Goal: Communication & Community: Participate in discussion

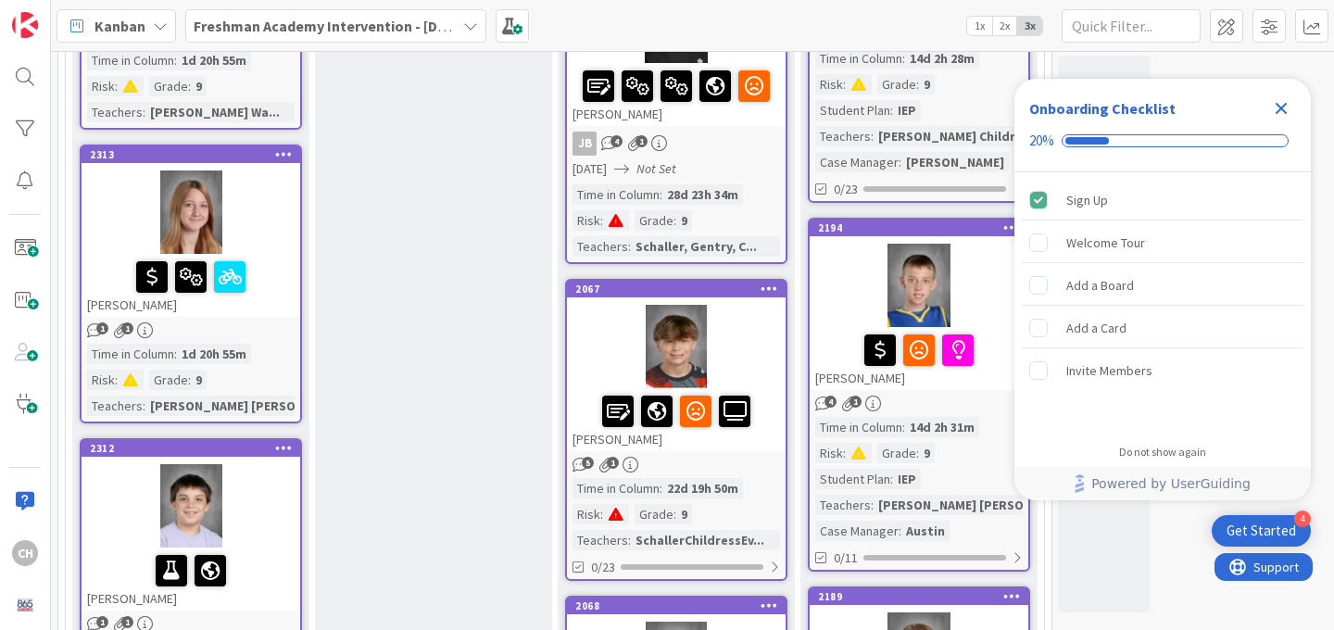
scroll to position [1686, 0]
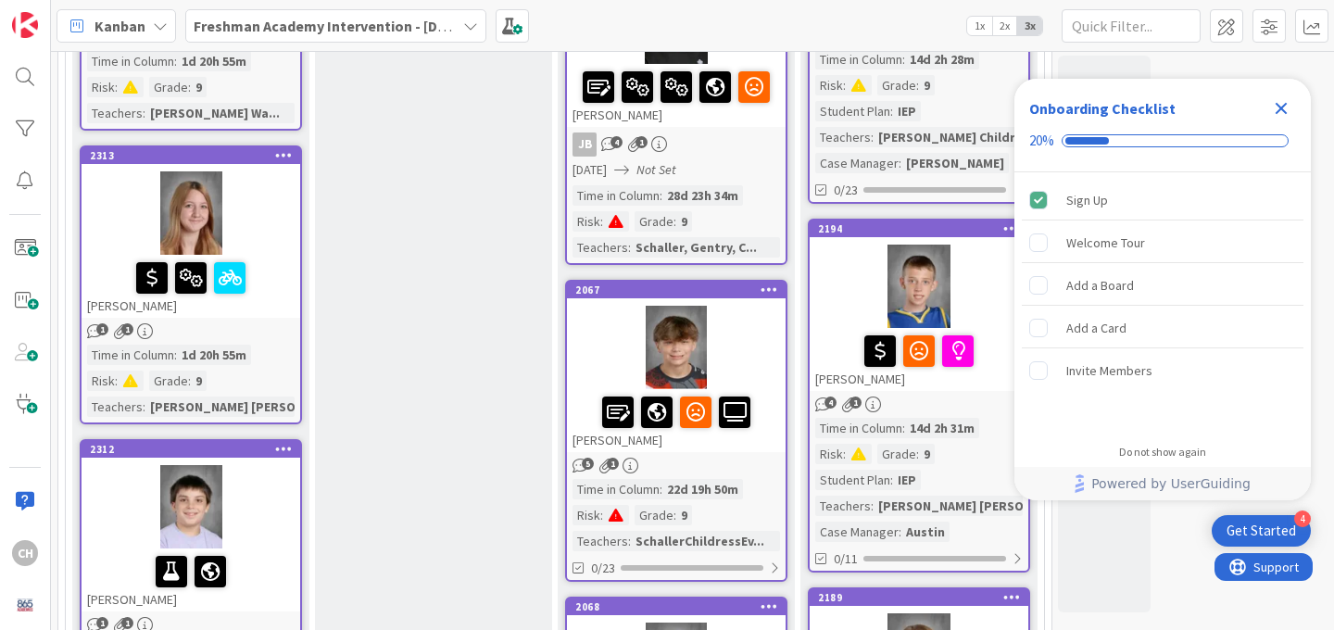
click at [222, 213] on div at bounding box center [191, 212] width 219 height 83
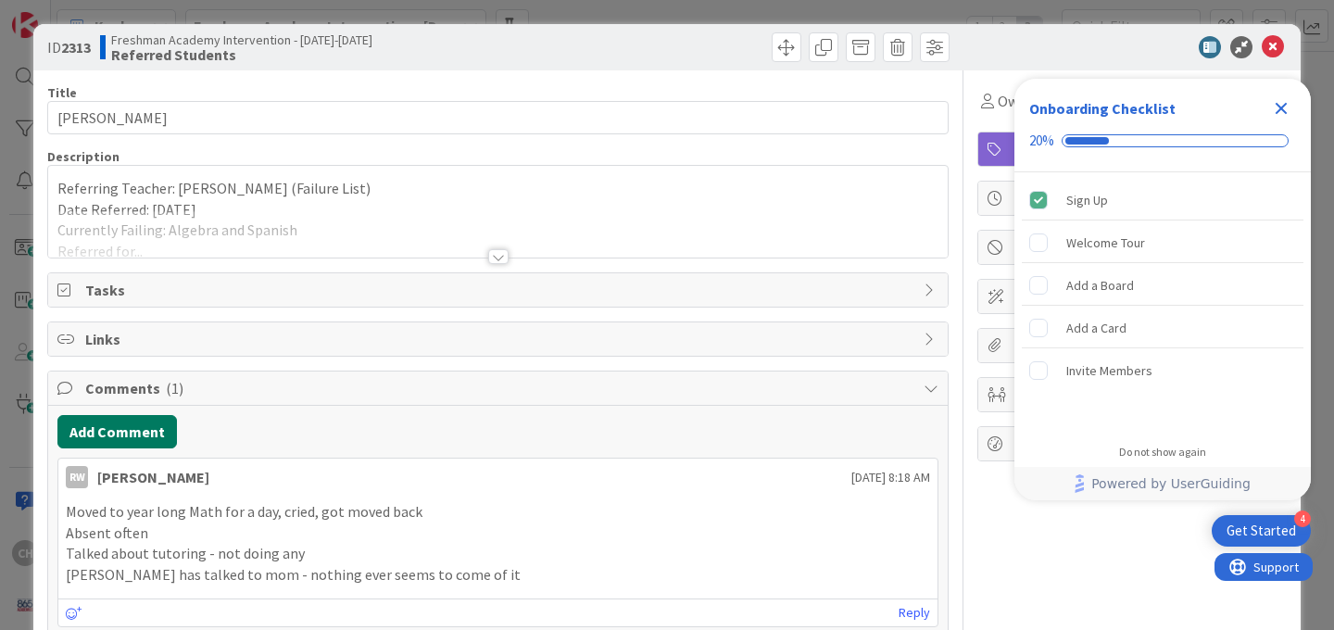
click at [135, 431] on button "Add Comment" at bounding box center [116, 431] width 119 height 33
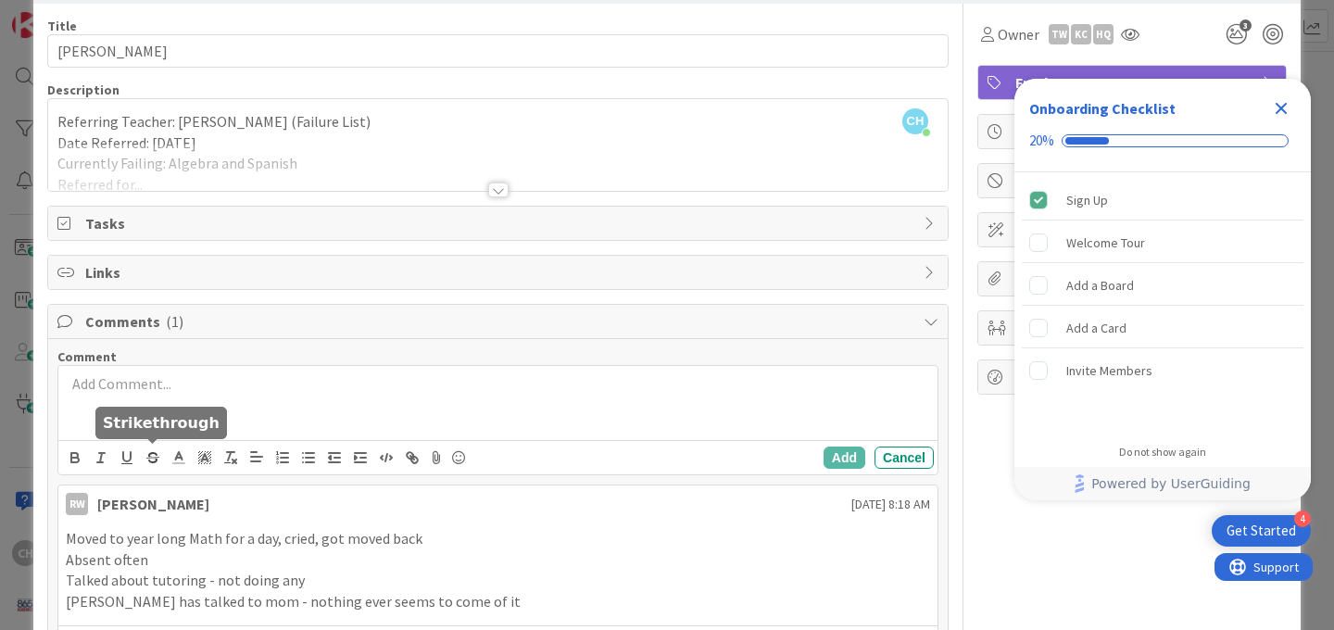
scroll to position [70, 0]
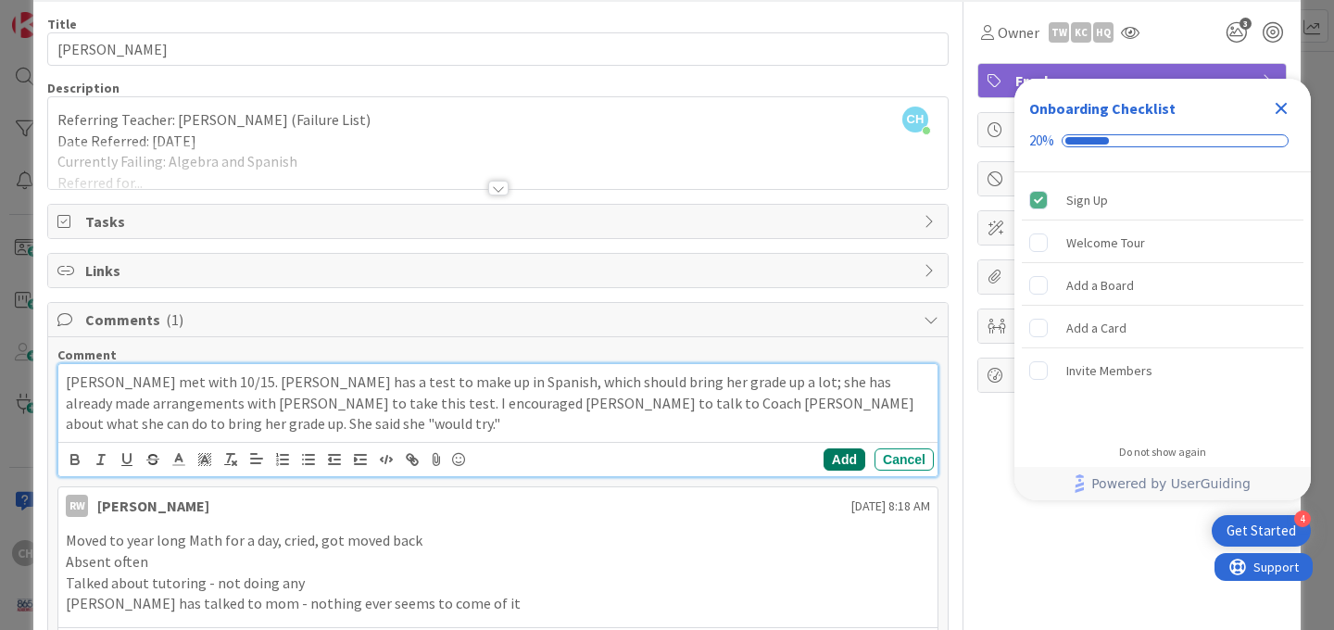
click at [849, 460] on button "Add" at bounding box center [844, 459] width 42 height 22
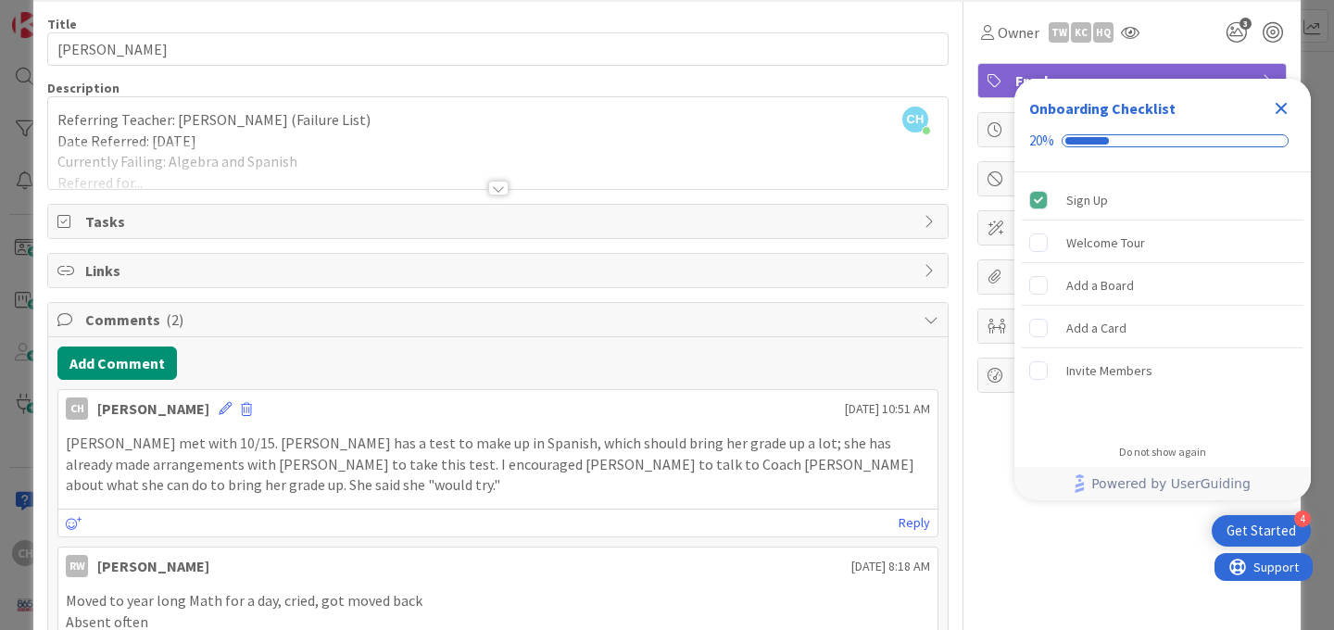
click at [1278, 110] on icon "Close Checklist" at bounding box center [1281, 109] width 12 height 12
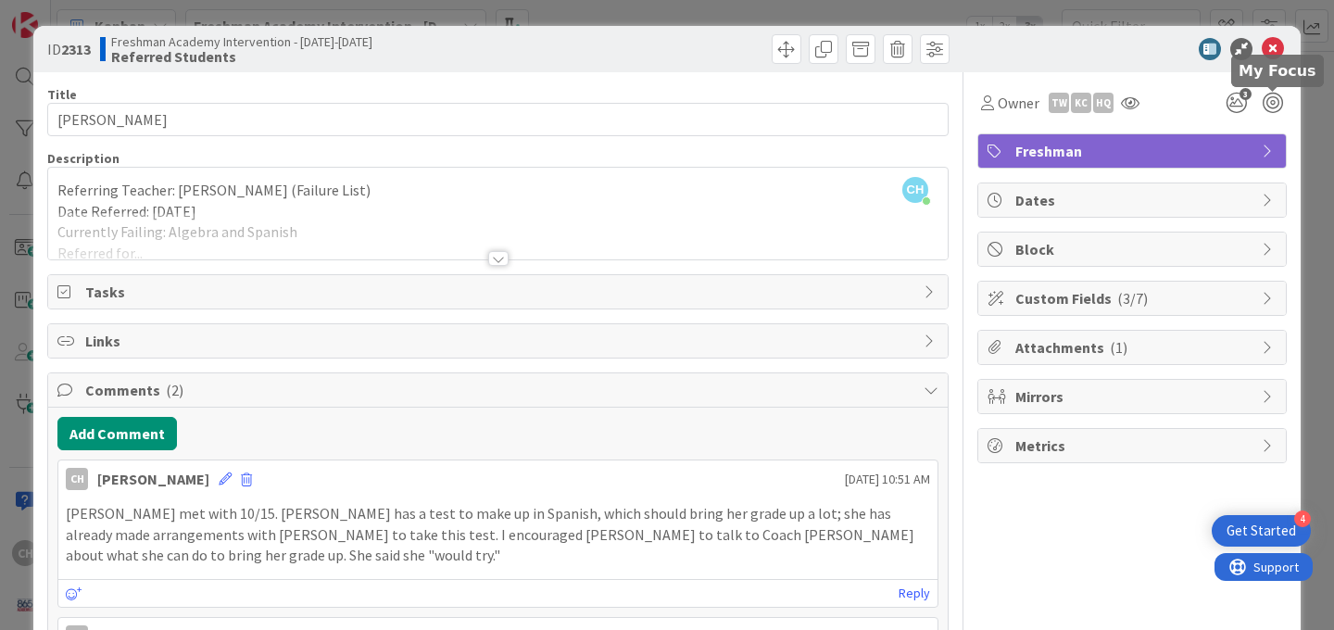
scroll to position [0, 0]
click at [1277, 50] on icon at bounding box center [1273, 49] width 22 height 22
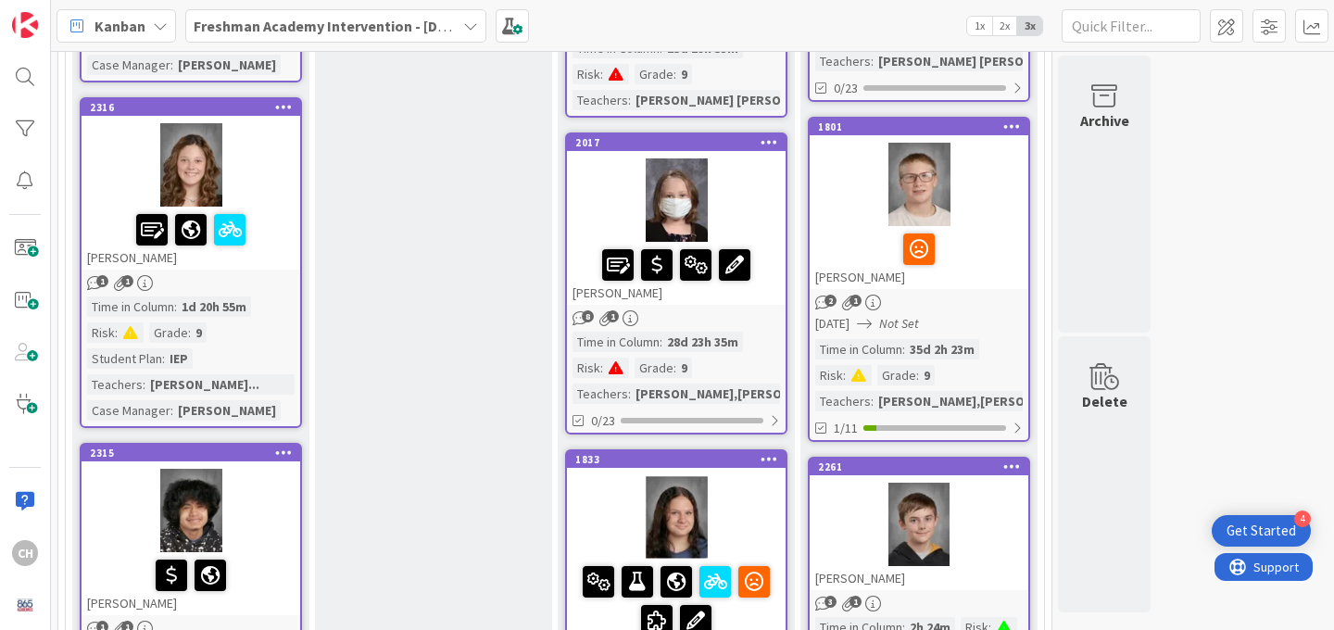
scroll to position [745, 0]
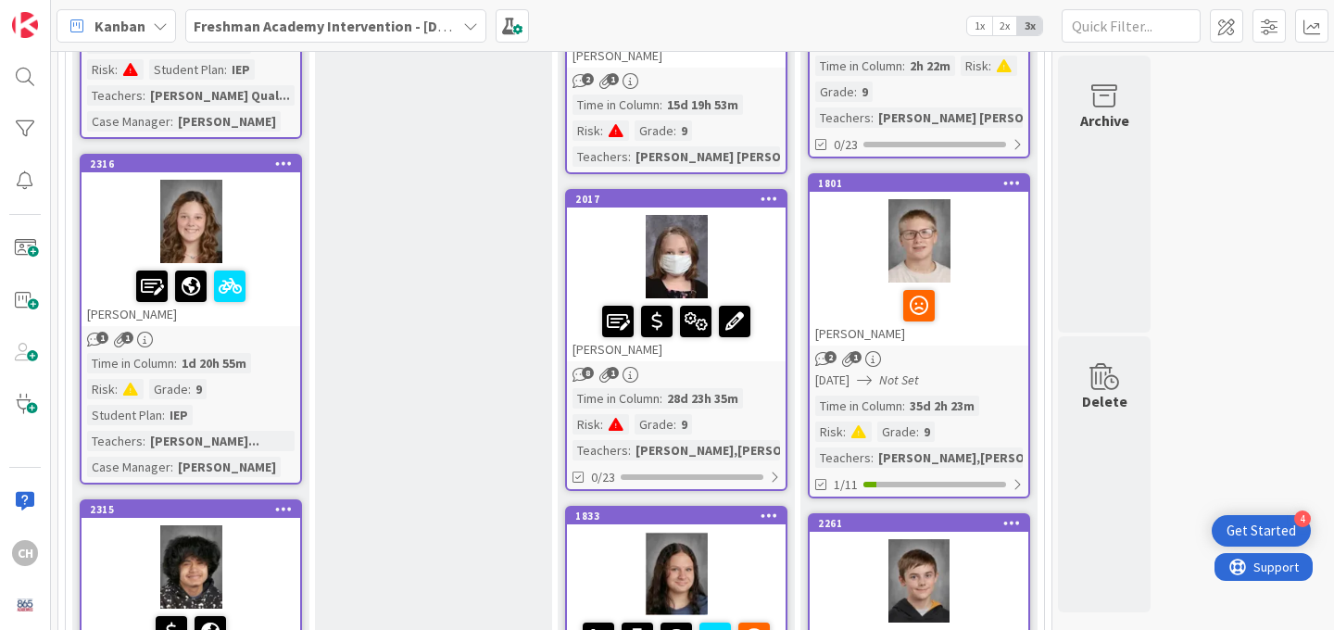
click at [252, 254] on div at bounding box center [191, 221] width 219 height 83
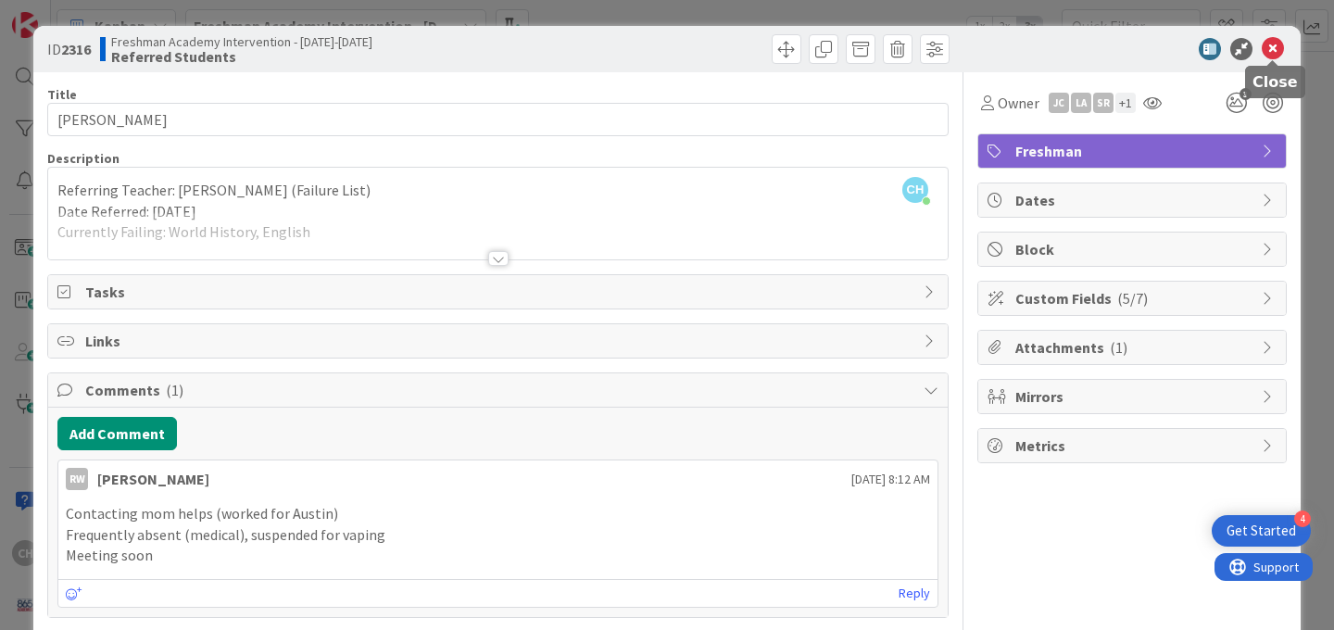
click at [1277, 46] on icon at bounding box center [1273, 49] width 22 height 22
